Goal: Information Seeking & Learning: Find specific fact

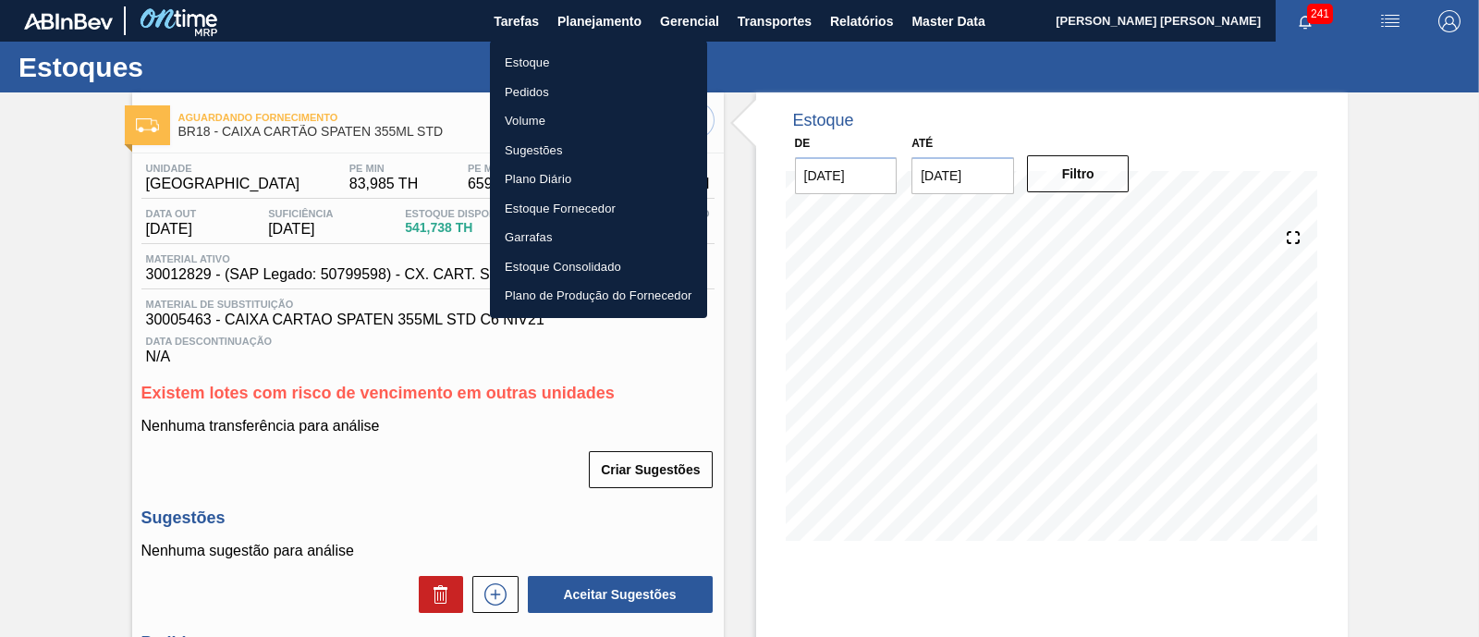
click at [576, 53] on li "Estoque" at bounding box center [598, 63] width 217 height 30
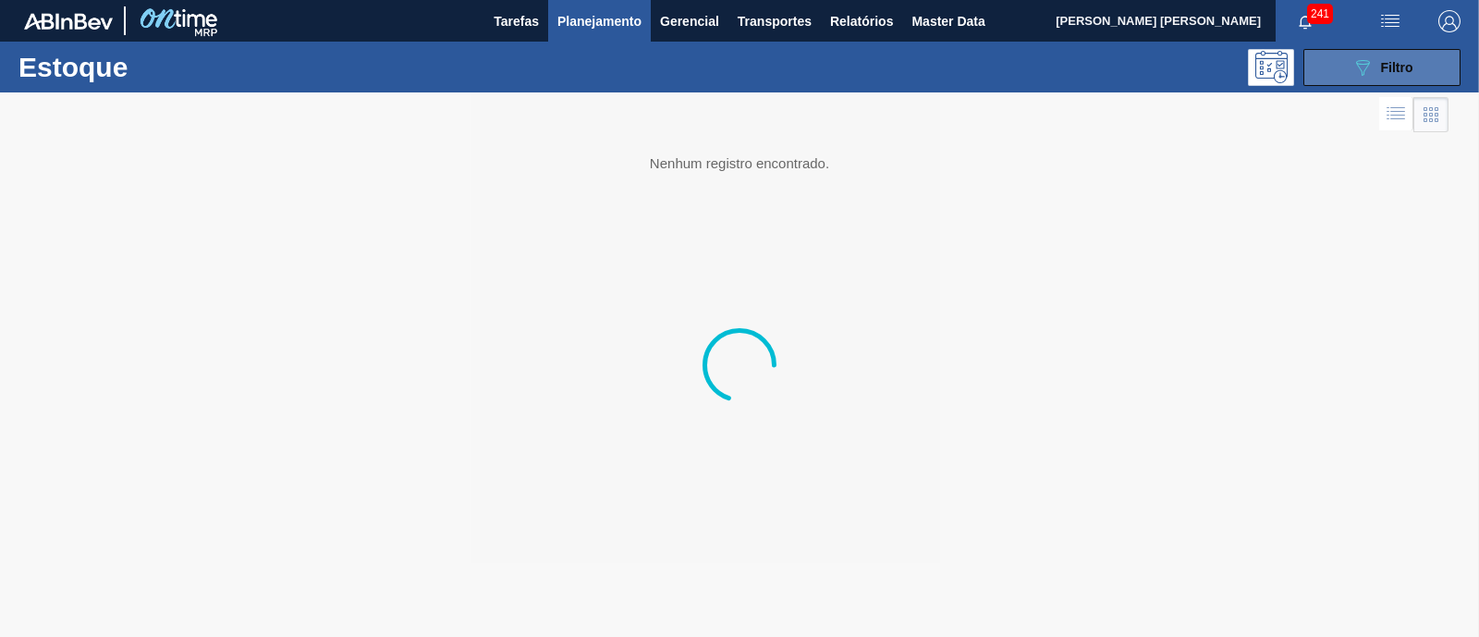
click at [1343, 58] on button "089F7B8B-B2A5-4AFE-B5C0-19BA573D28AC Filtro" at bounding box center [1382, 67] width 157 height 37
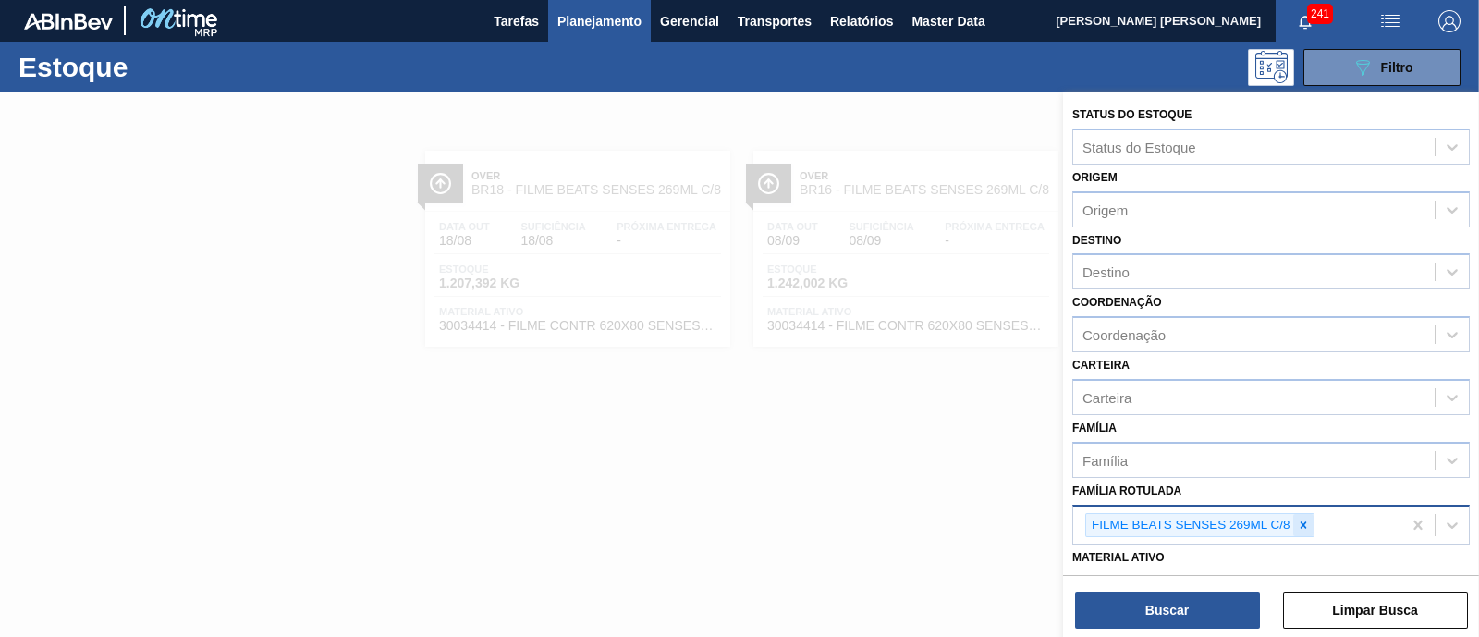
click at [1313, 521] on div at bounding box center [1303, 525] width 20 height 23
click at [1313, 521] on div "Família Rotulada" at bounding box center [1254, 522] width 362 height 27
type Rotulada "aroma de sen"
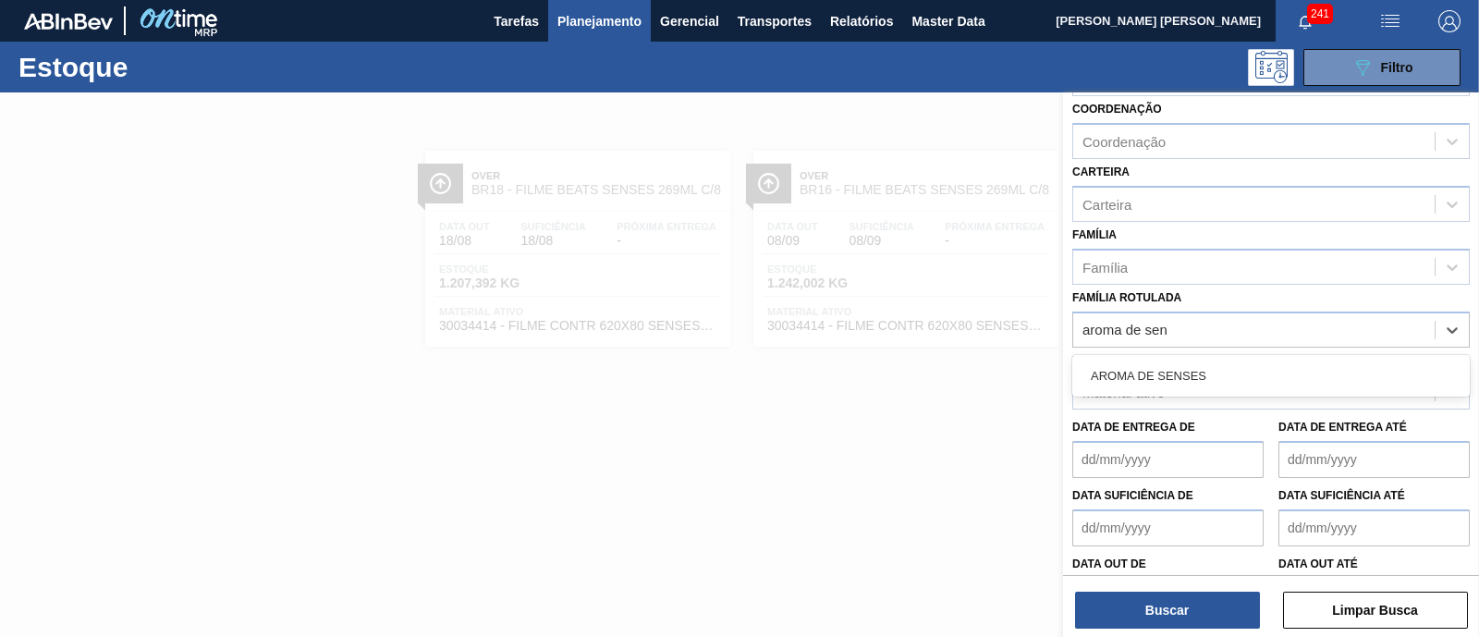
scroll to position [230, 0]
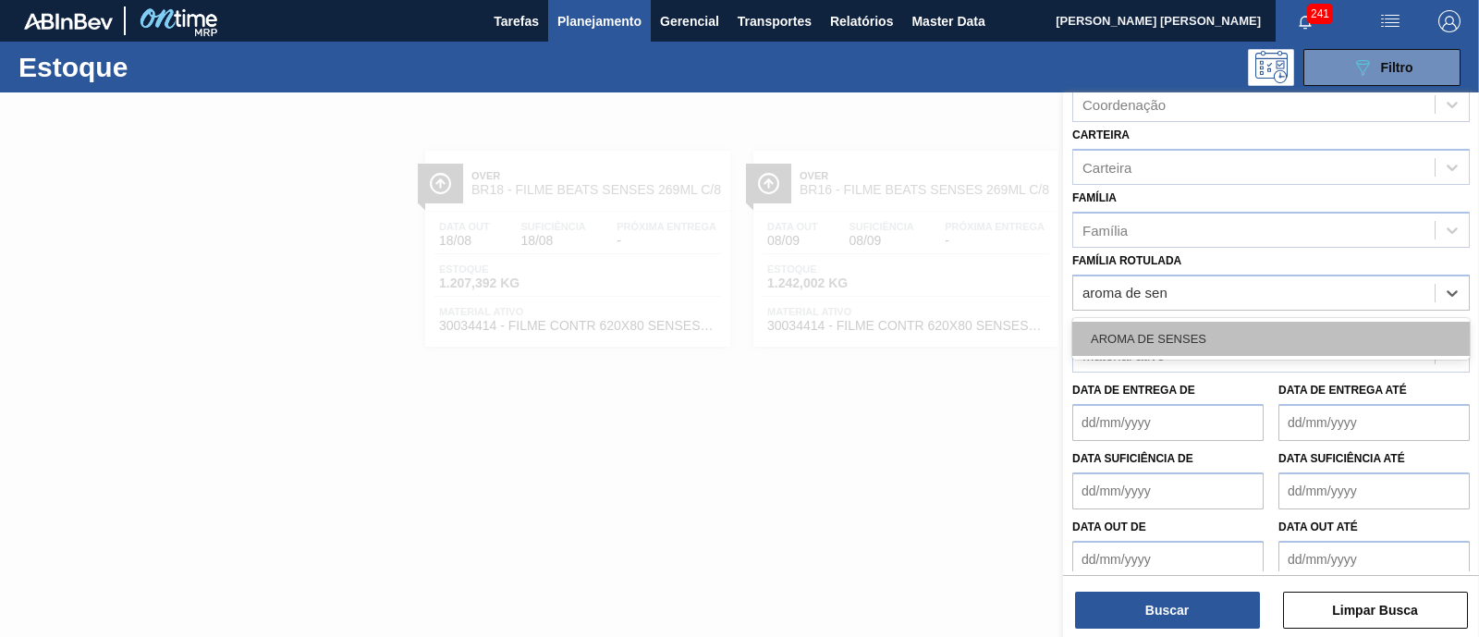
click at [1271, 337] on div "AROMA DE SENSES" at bounding box center [1271, 339] width 398 height 34
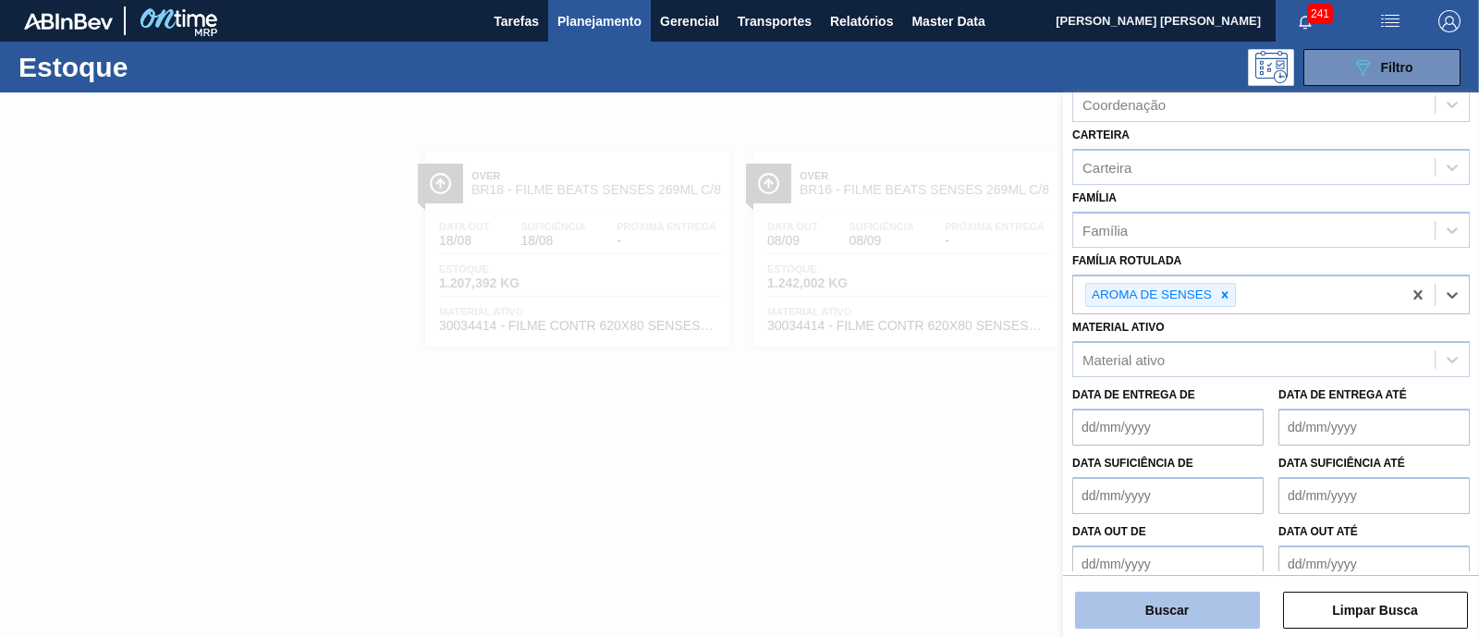
click at [1205, 607] on button "Buscar" at bounding box center [1167, 610] width 185 height 37
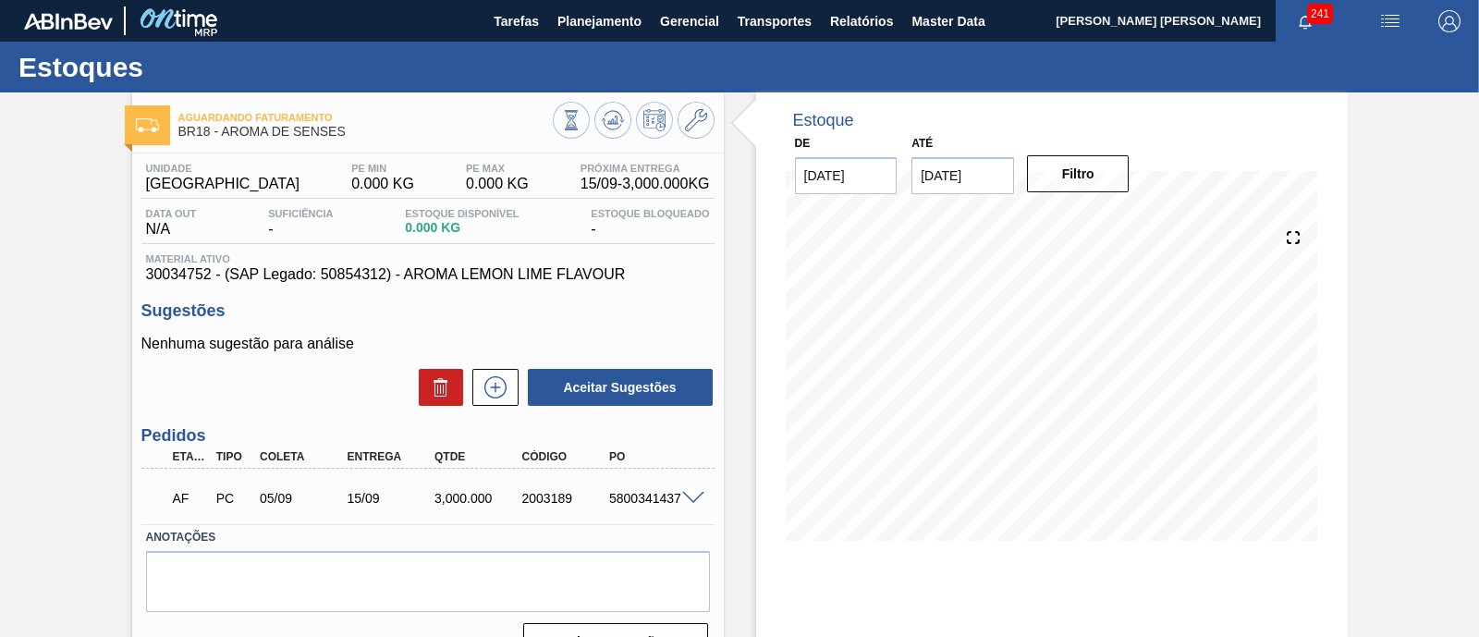
click at [695, 500] on span at bounding box center [693, 499] width 22 height 14
type input "3.000"
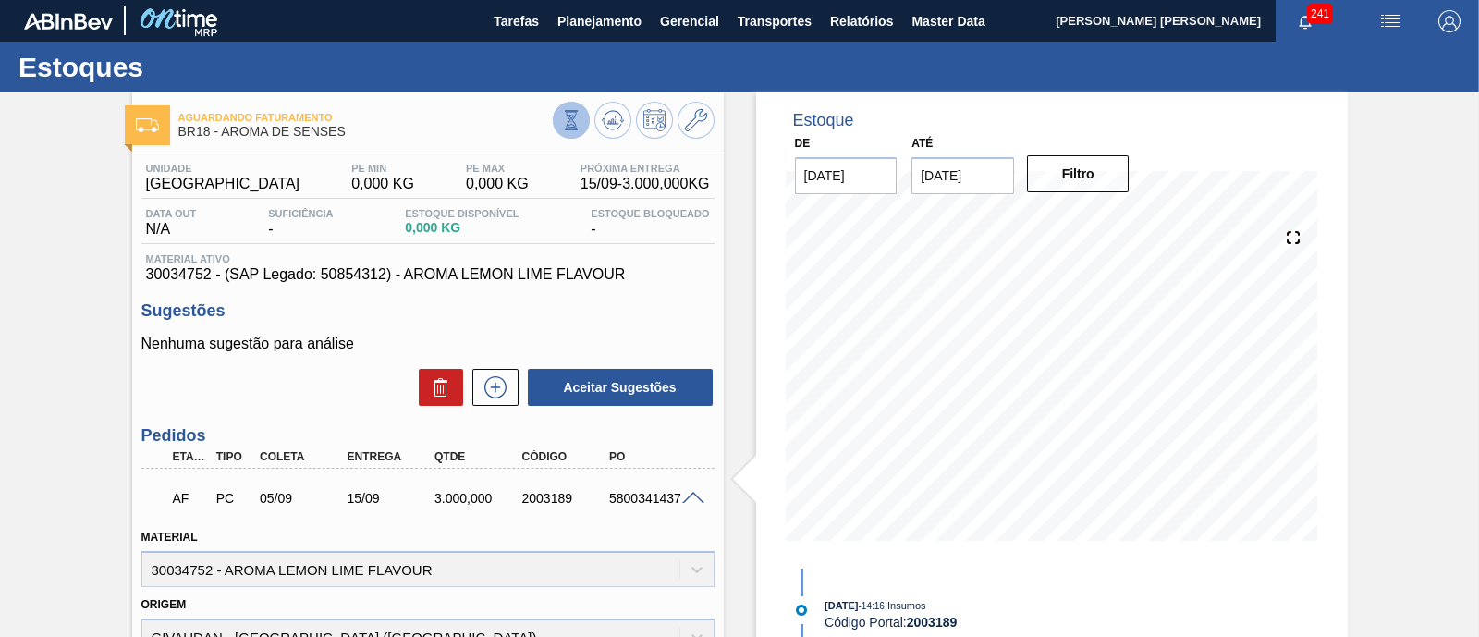
click at [561, 117] on icon at bounding box center [571, 120] width 20 height 20
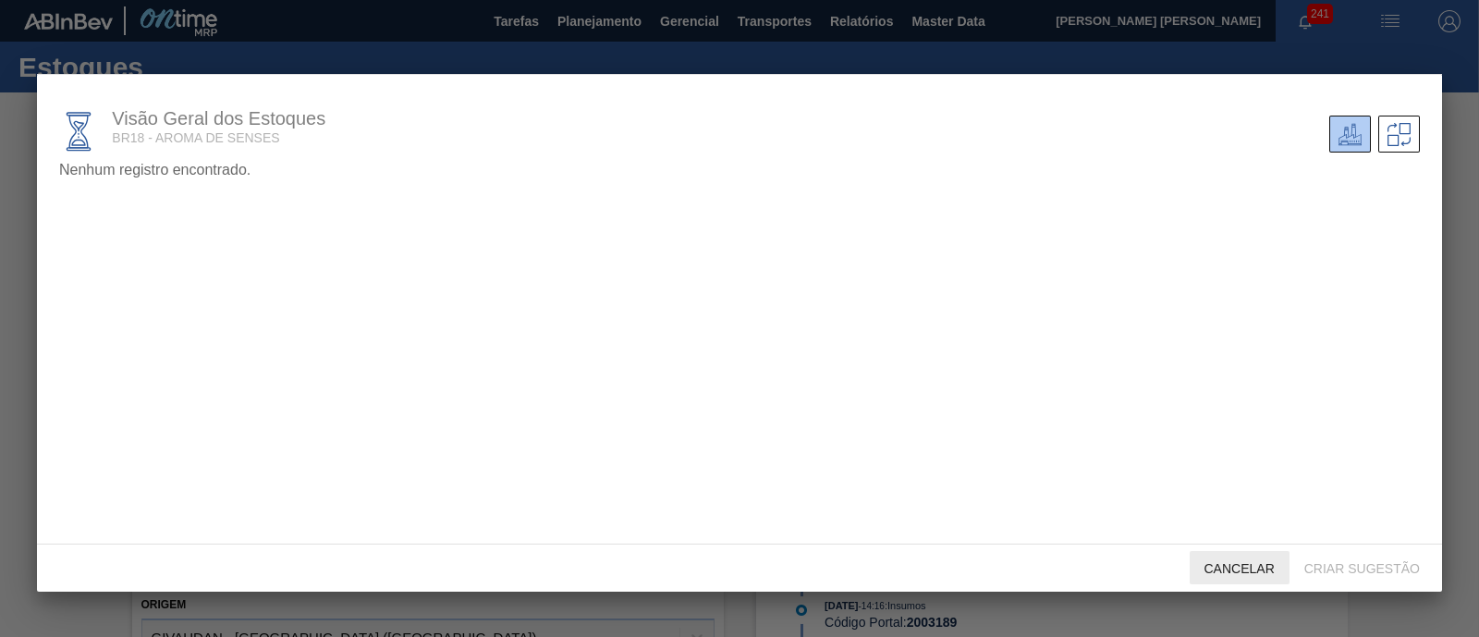
click at [1257, 577] on div "Cancelar" at bounding box center [1240, 568] width 100 height 34
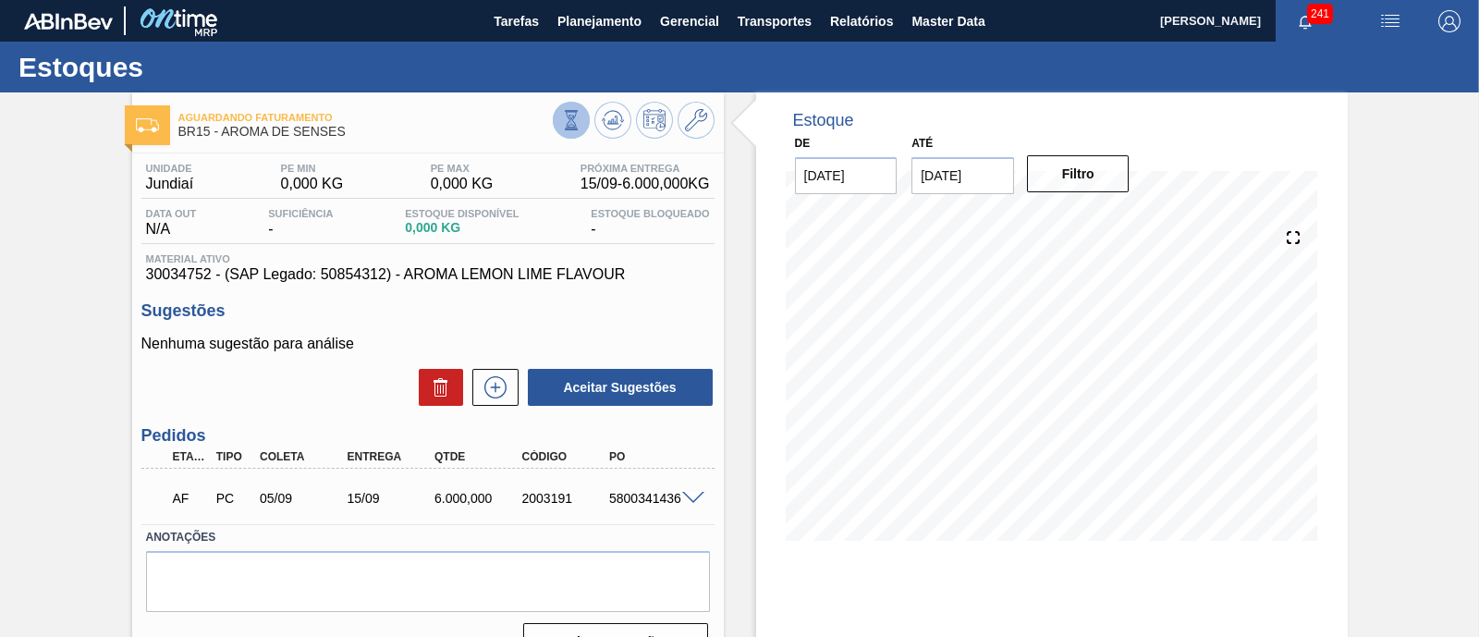
click at [575, 122] on icon at bounding box center [571, 120] width 20 height 20
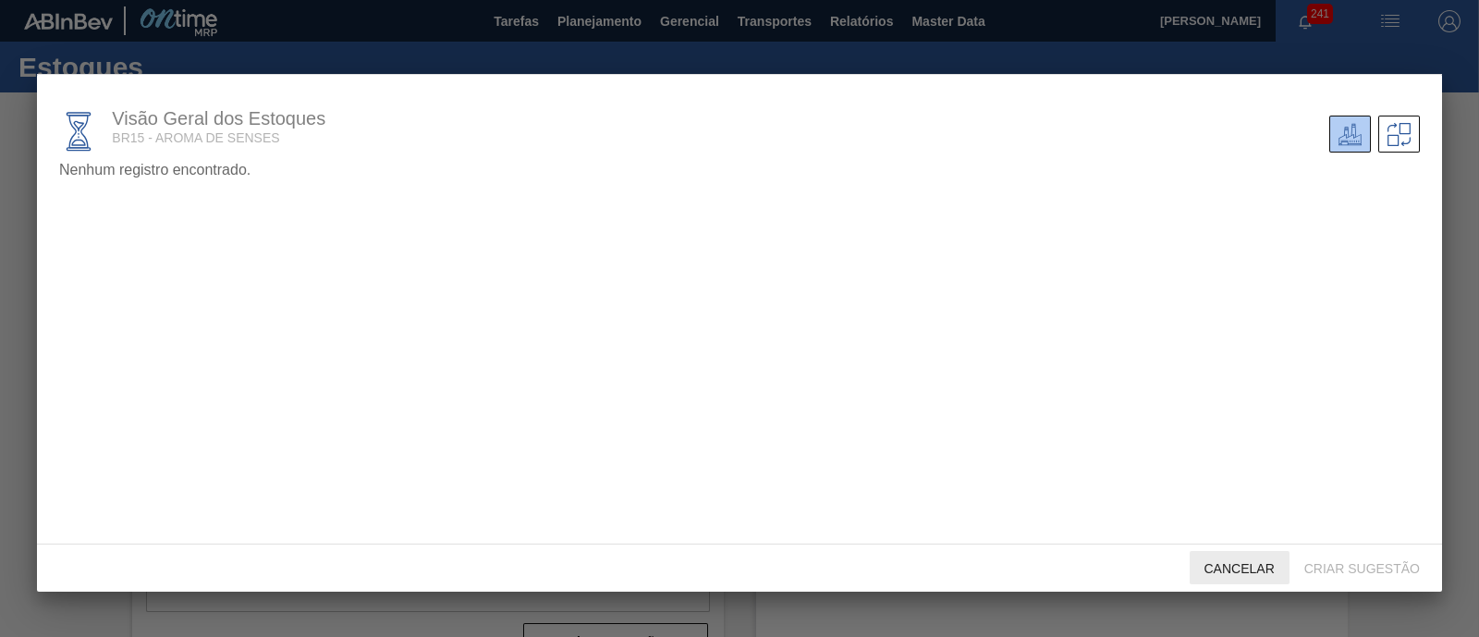
click at [1246, 566] on span "Cancelar" at bounding box center [1240, 568] width 100 height 15
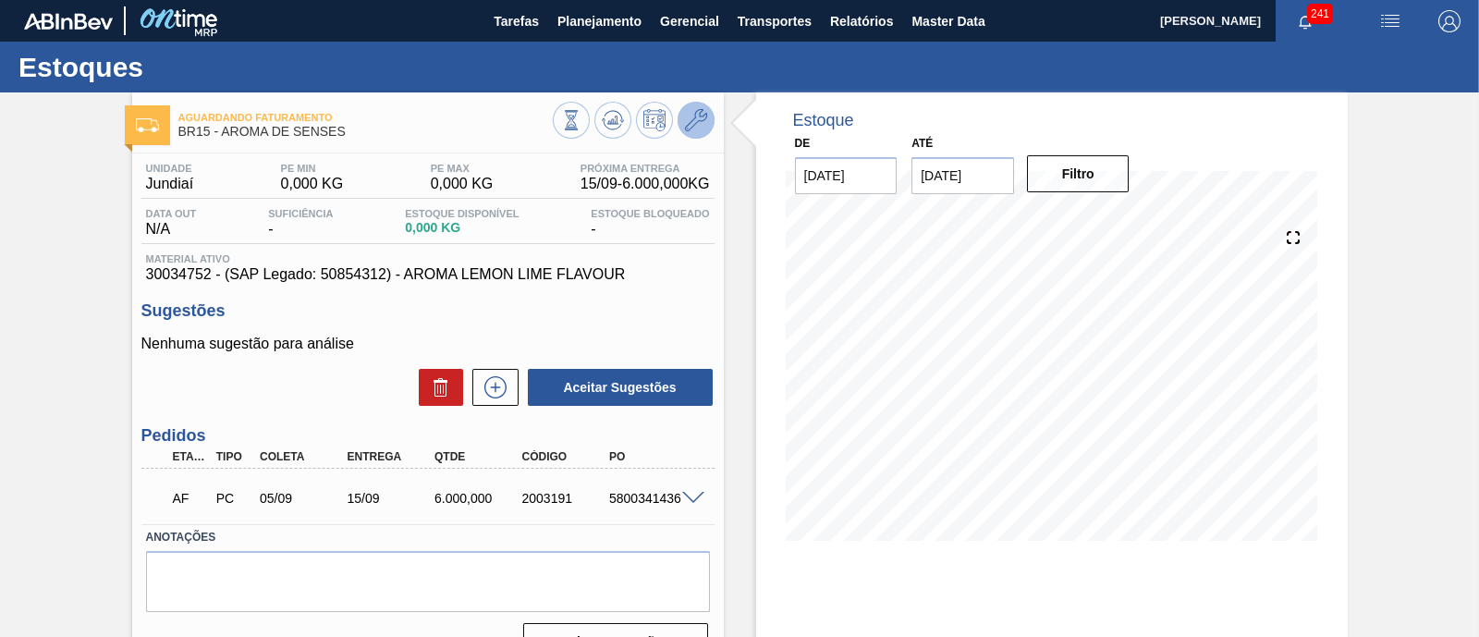
click at [689, 131] on button at bounding box center [696, 120] width 37 height 37
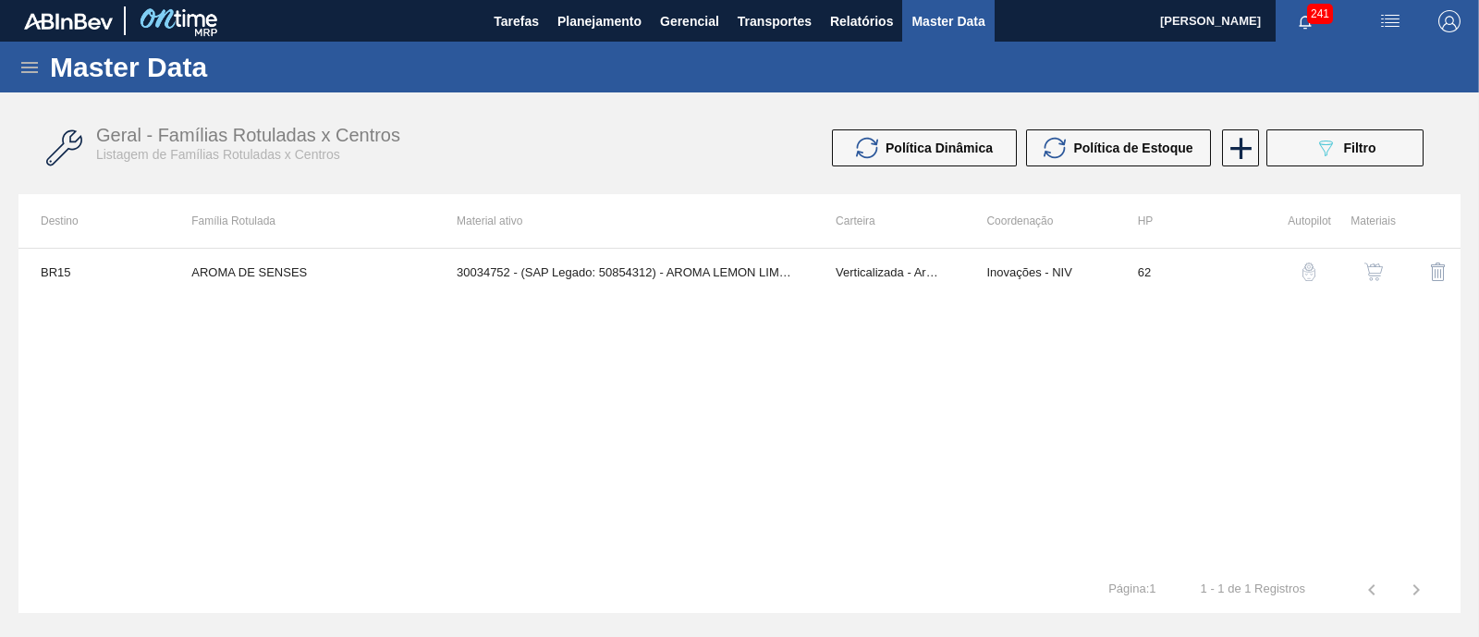
click at [1378, 281] on button "button" at bounding box center [1374, 272] width 44 height 44
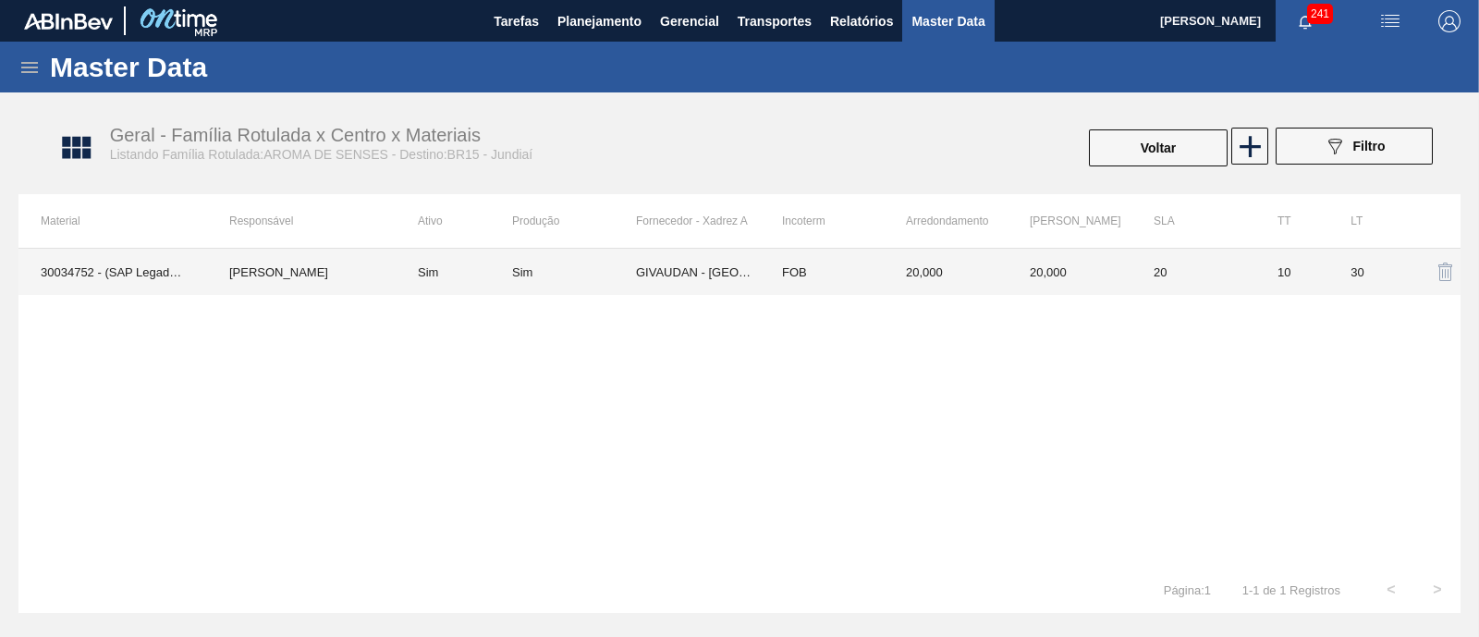
click at [301, 269] on td "[PERSON_NAME] [PERSON_NAME]" at bounding box center [301, 272] width 189 height 46
